Goal: Task Accomplishment & Management: Manage account settings

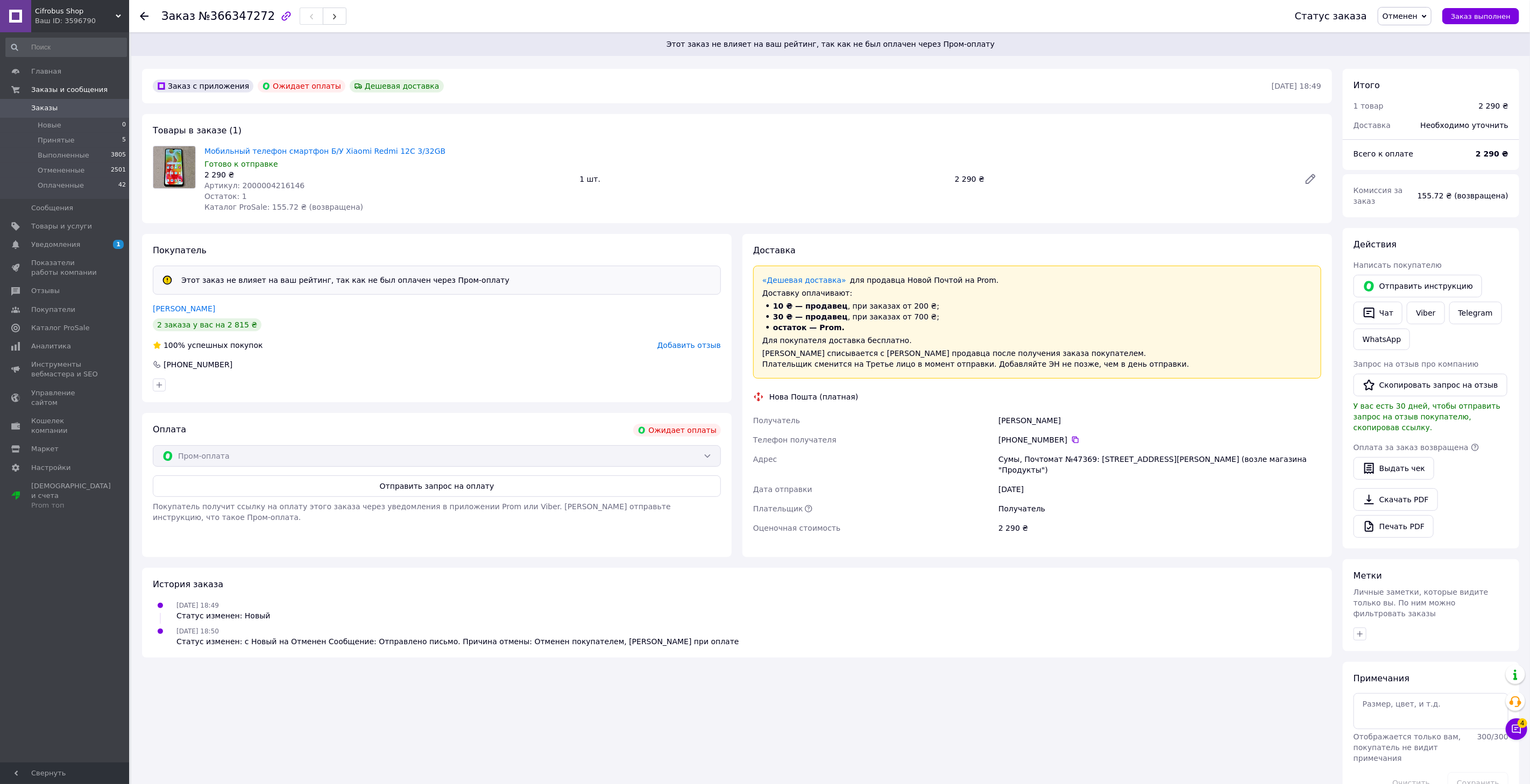
click at [61, 103] on link "Заказы 0" at bounding box center [66, 108] width 132 height 18
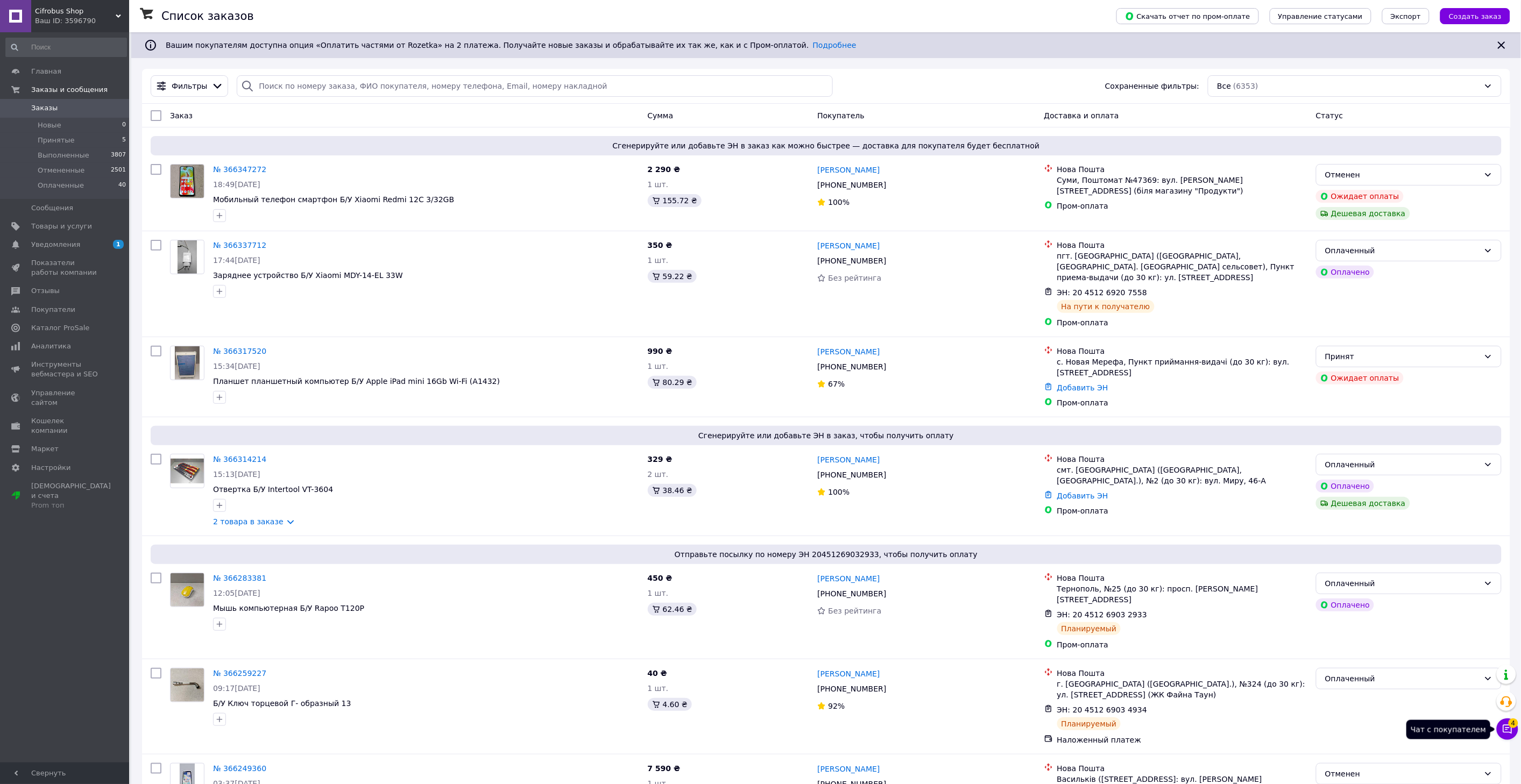
click at [1514, 730] on button "Чат с покупателем 4" at bounding box center [1508, 729] width 22 height 22
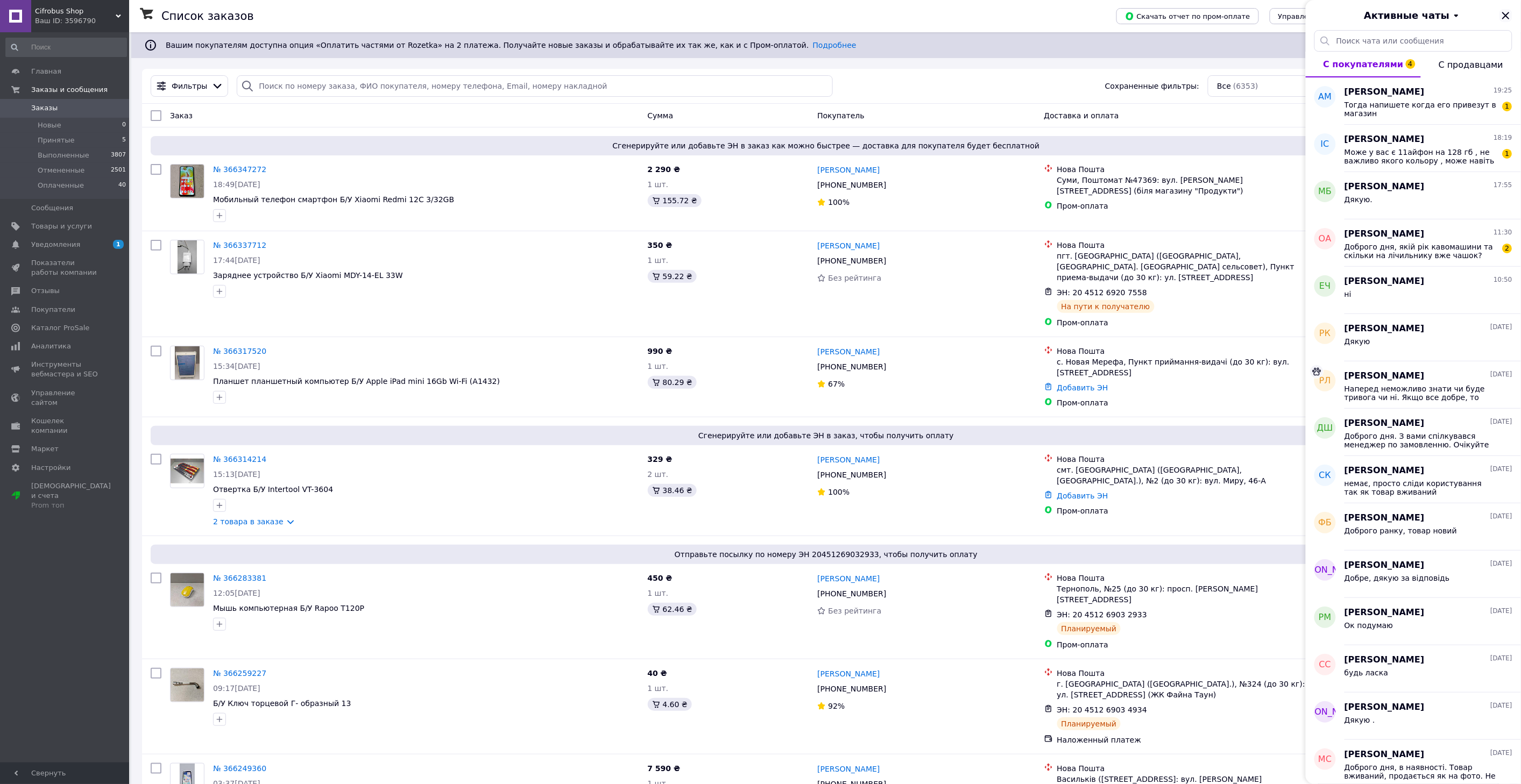
click at [1508, 13] on icon "Закрыть" at bounding box center [1506, 15] width 13 height 13
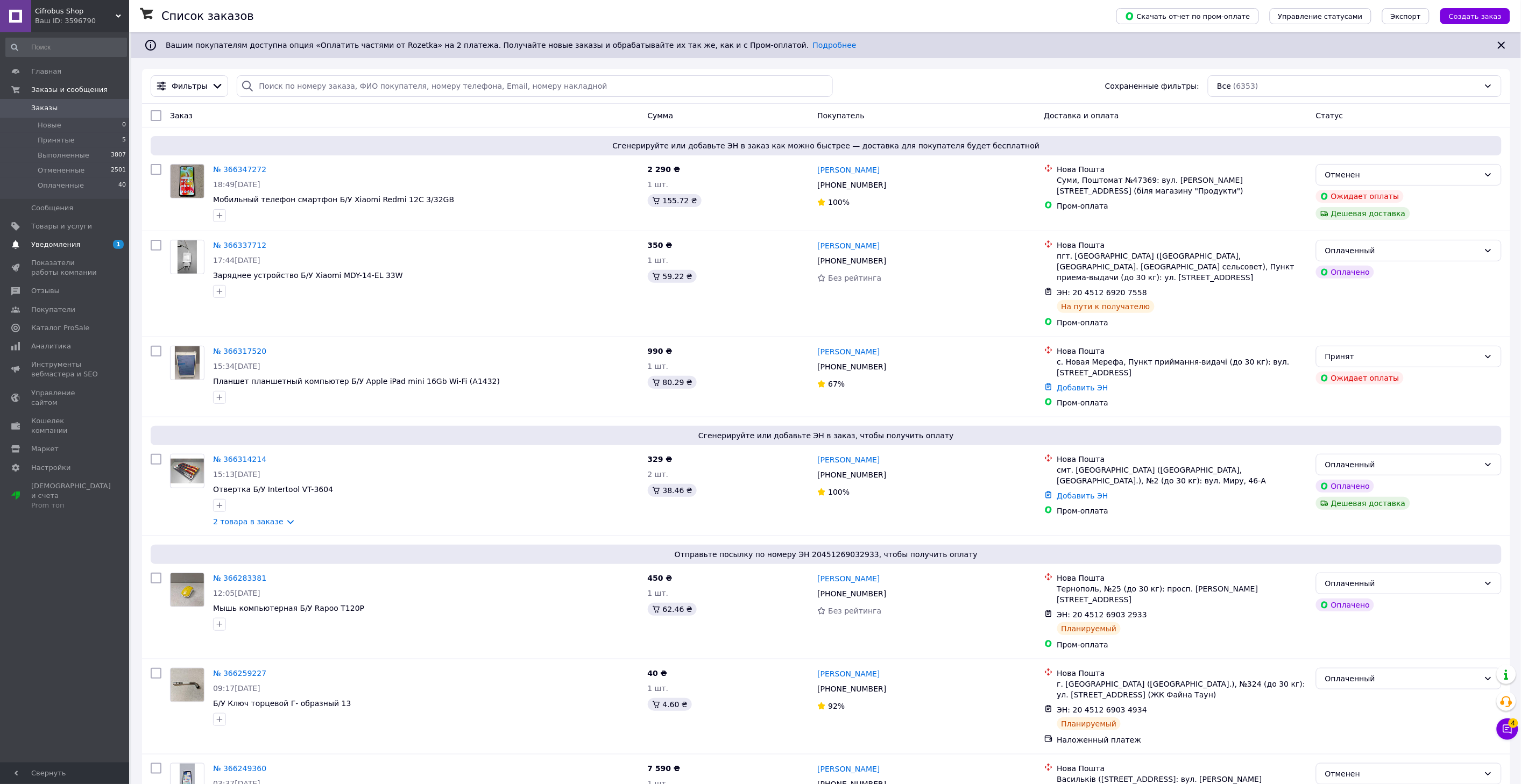
click at [41, 244] on span "Уведомления" at bounding box center [56, 245] width 49 height 10
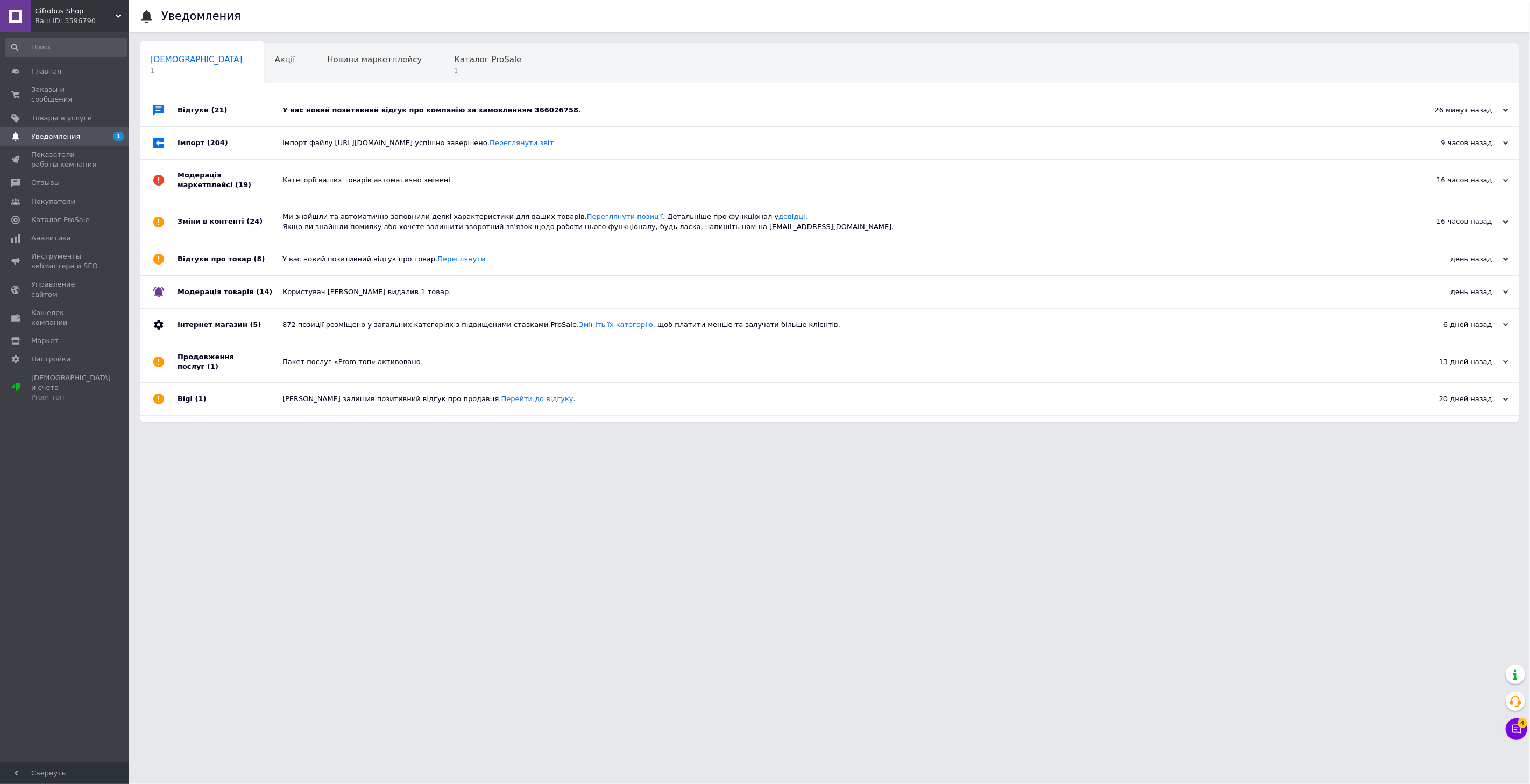
click at [319, 115] on div "У вас новий позитивний відгук про компанію за замовленням 366026758." at bounding box center [841, 111] width 1118 height 10
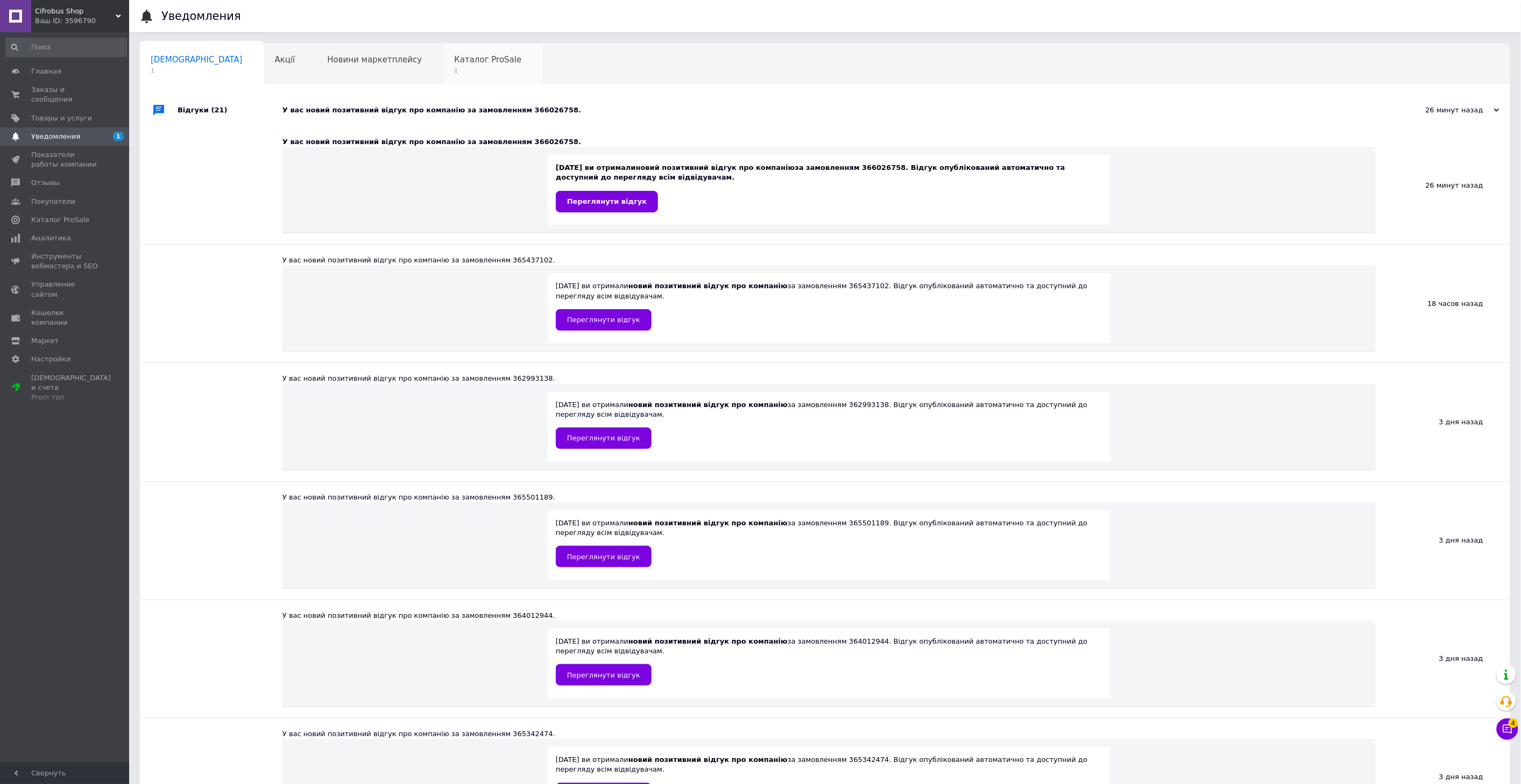
click at [454, 64] on span "Каталог ProSale" at bounding box center [488, 59] width 67 height 10
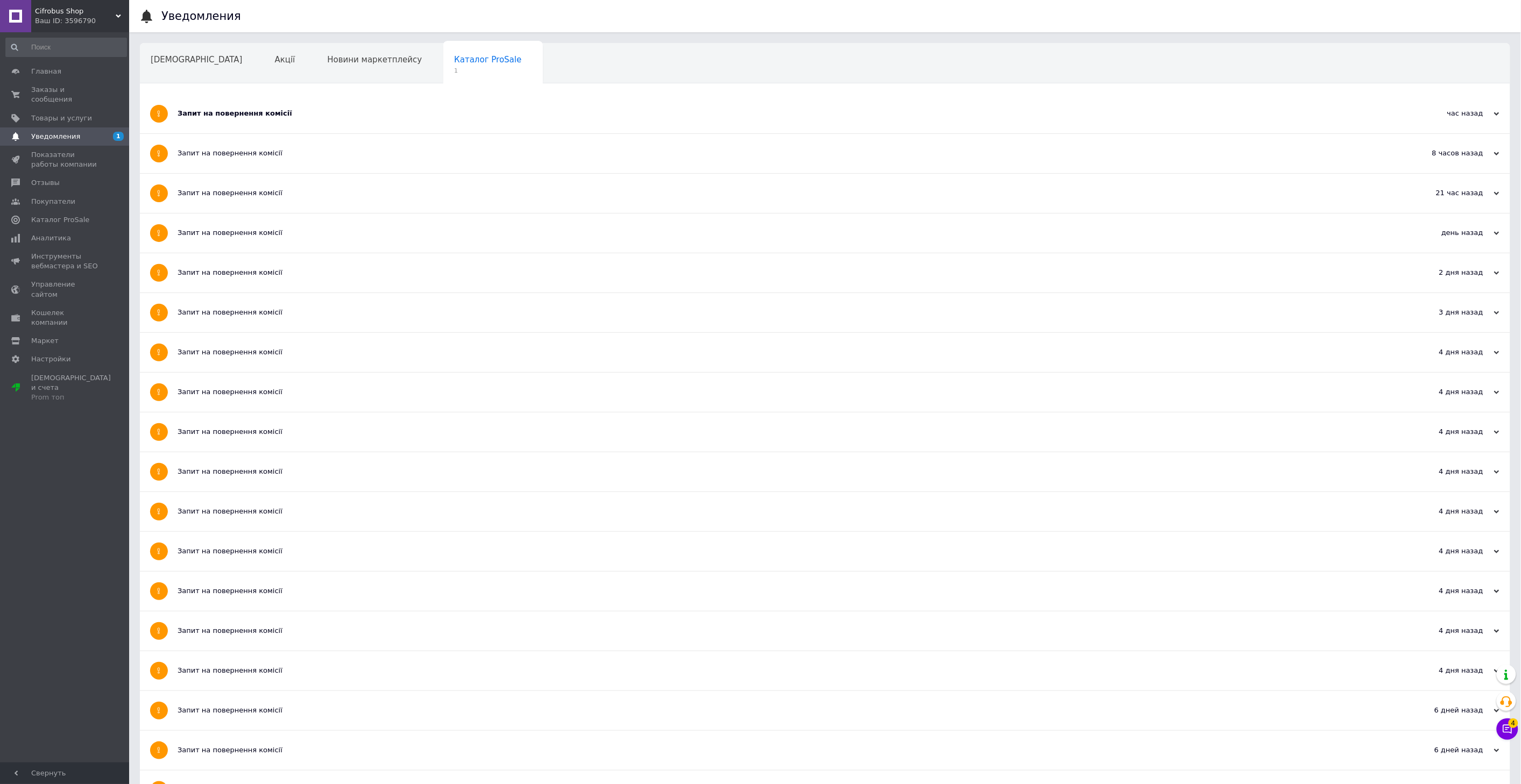
click at [335, 113] on div "Запит на повернення комісії" at bounding box center [785, 113] width 1214 height 10
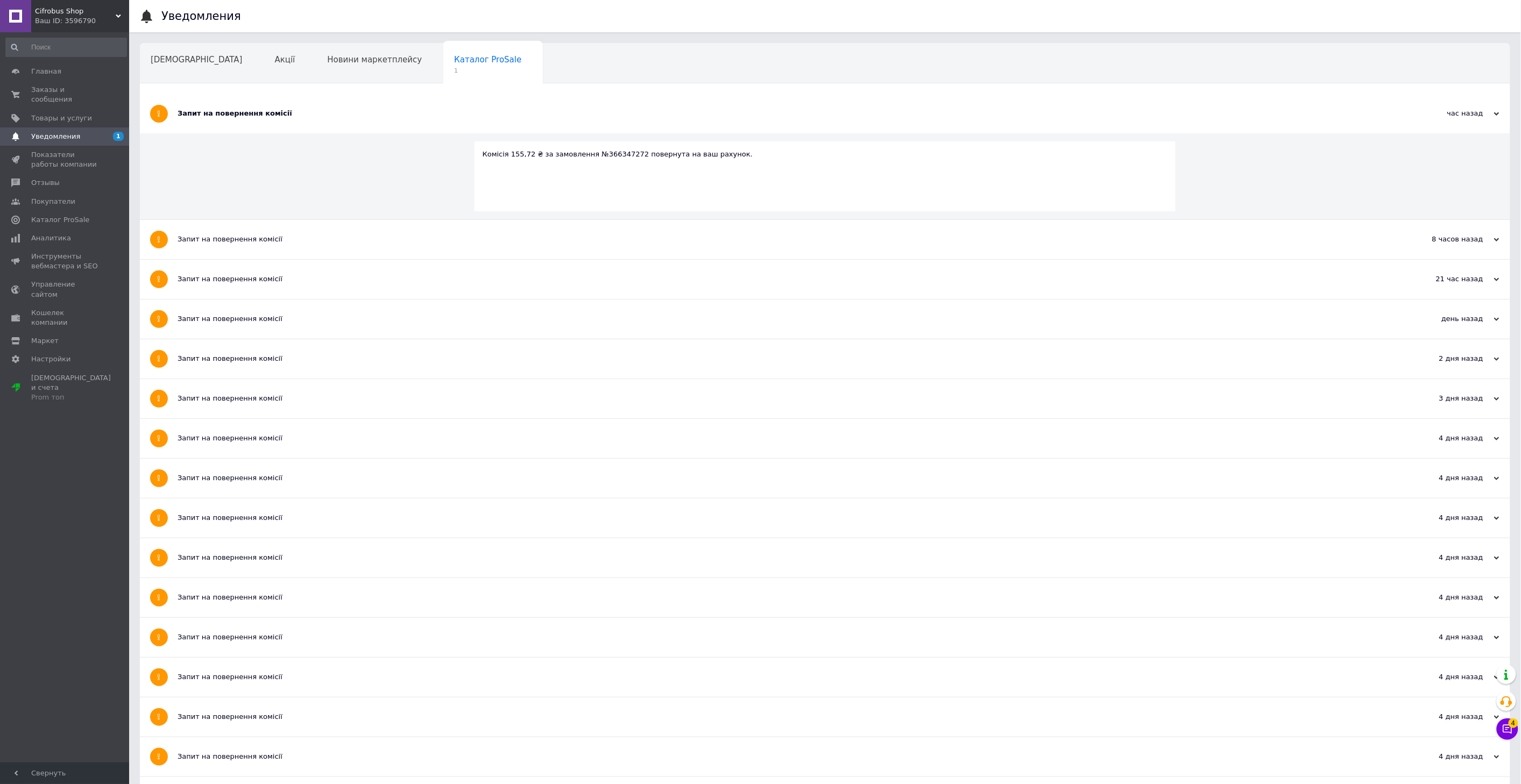
click at [601, 155] on div "Комісія 155,72 ₴ за замовлення №366347272 повернута на ваш рахунок." at bounding box center [825, 155] width 686 height 10
copy div "366347272"
click at [54, 88] on span "Заказы и сообщения" at bounding box center [66, 94] width 69 height 20
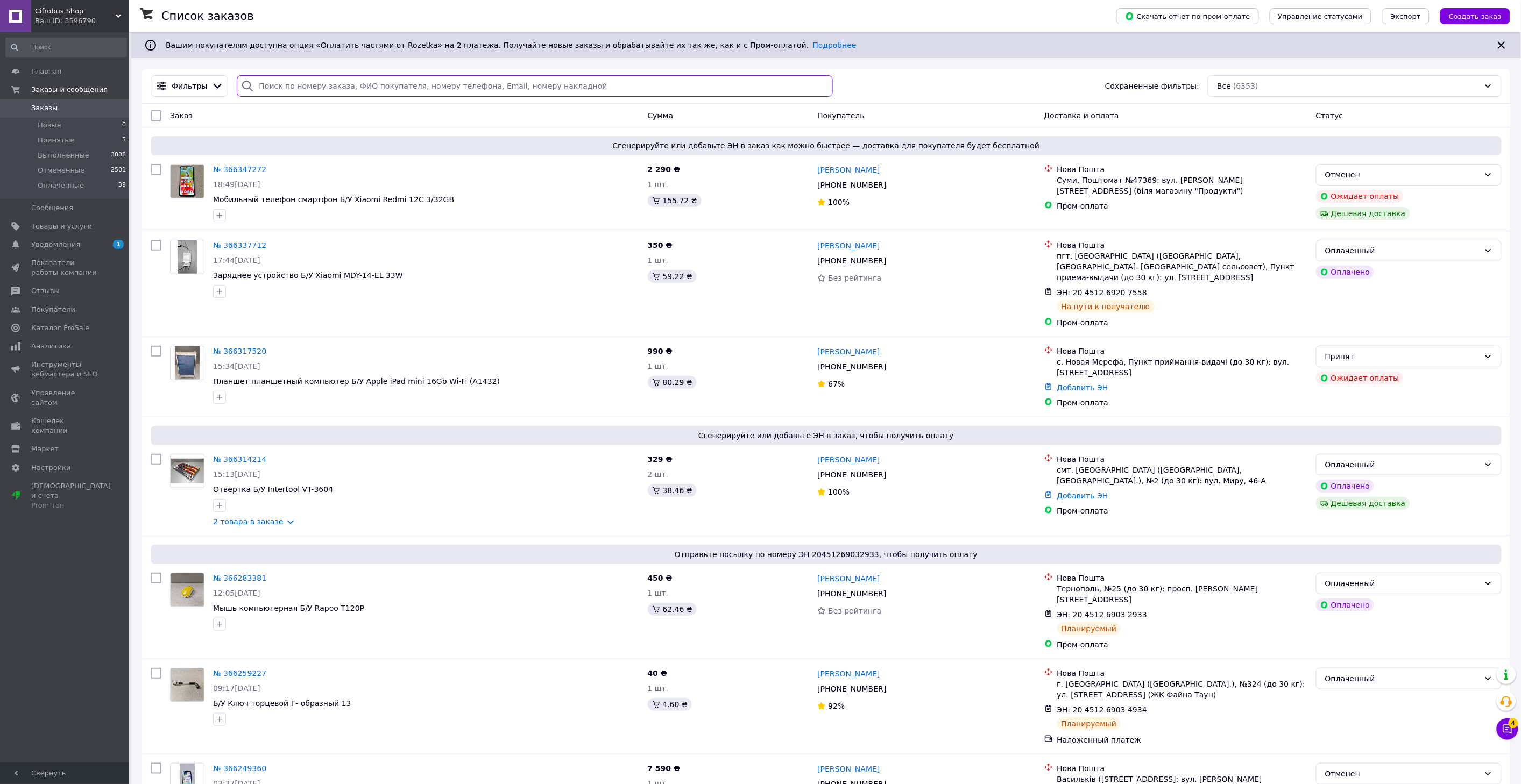
click at [300, 83] on input "search" at bounding box center [534, 86] width 596 height 22
paste input "366347272"
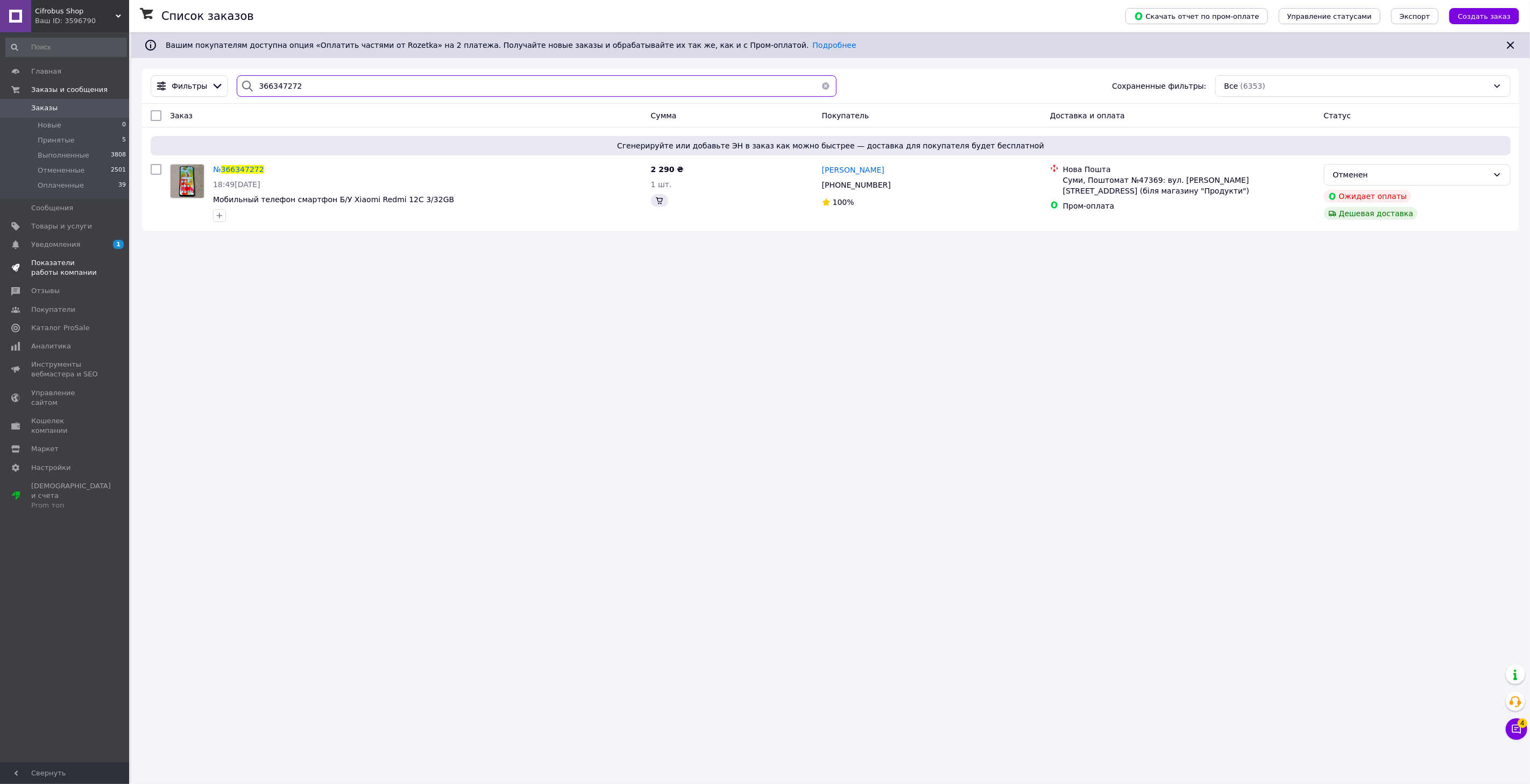
type input "366347272"
click at [46, 267] on span "Показатели работы компании" at bounding box center [66, 268] width 69 height 20
